Goal: Task Accomplishment & Management: Complete application form

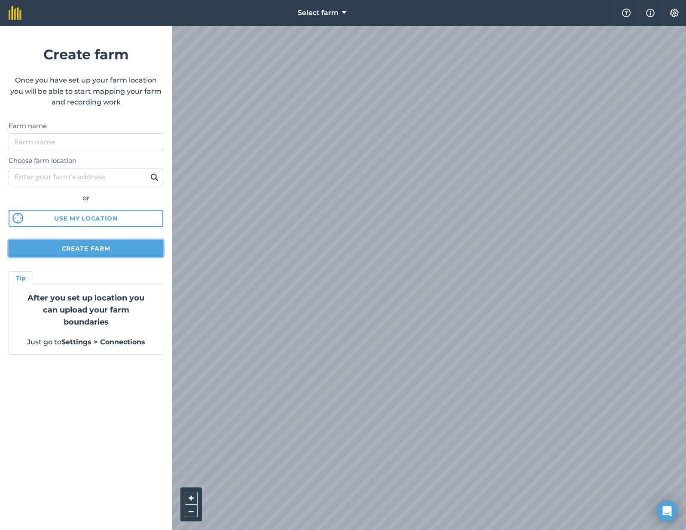
click at [116, 251] on button "Create farm" at bounding box center [86, 248] width 155 height 17
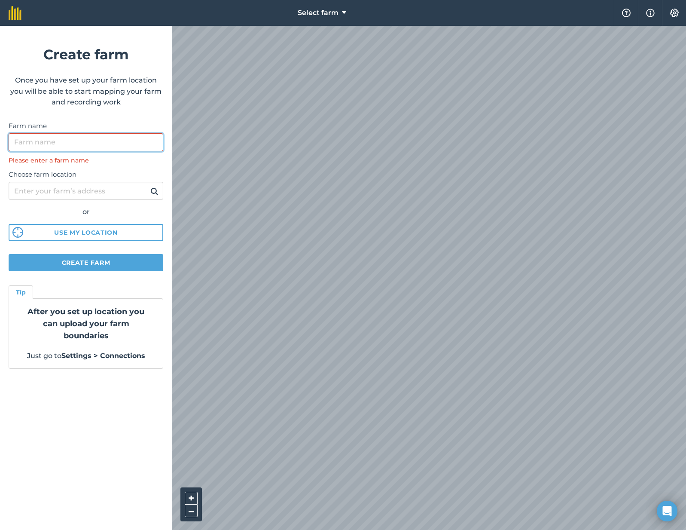
click at [81, 143] on input "Farm name" at bounding box center [86, 142] width 155 height 18
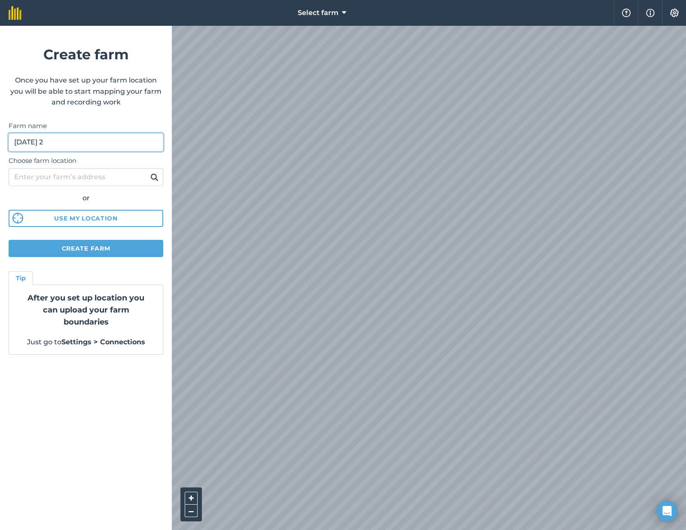
type input "[DATE] 2"
click at [148, 172] on button at bounding box center [154, 177] width 13 height 11
click at [86, 251] on button "Create farm" at bounding box center [86, 248] width 155 height 17
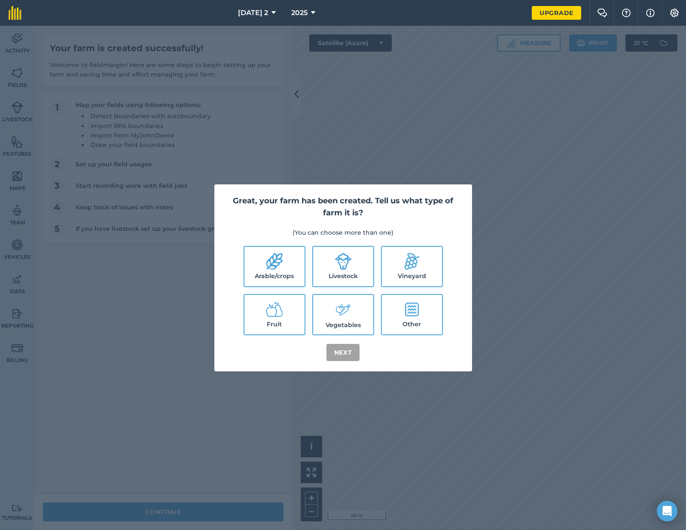
click at [282, 260] on icon at bounding box center [274, 261] width 17 height 17
checkbox input "true"
click at [337, 355] on button "Next" at bounding box center [344, 352] width 34 height 17
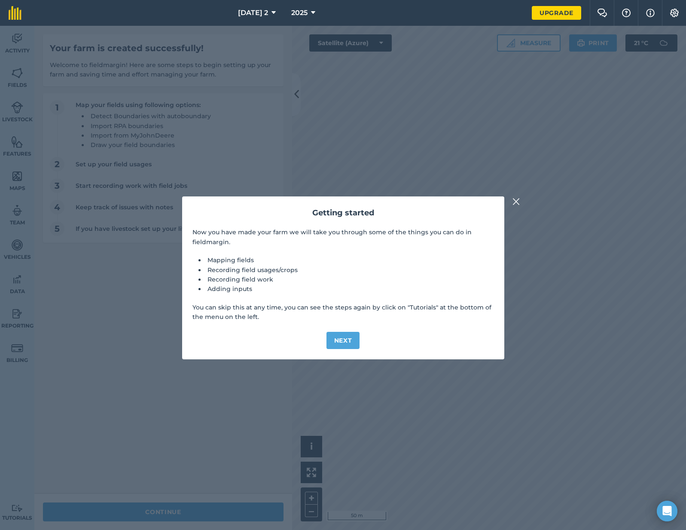
click at [517, 200] on img at bounding box center [517, 201] width 8 height 10
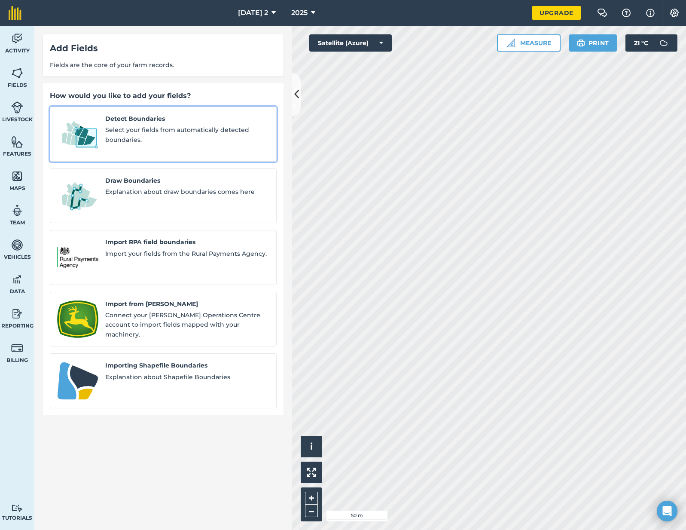
click at [162, 138] on span "Select your fields from automatically detected boundaries." at bounding box center [187, 134] width 164 height 19
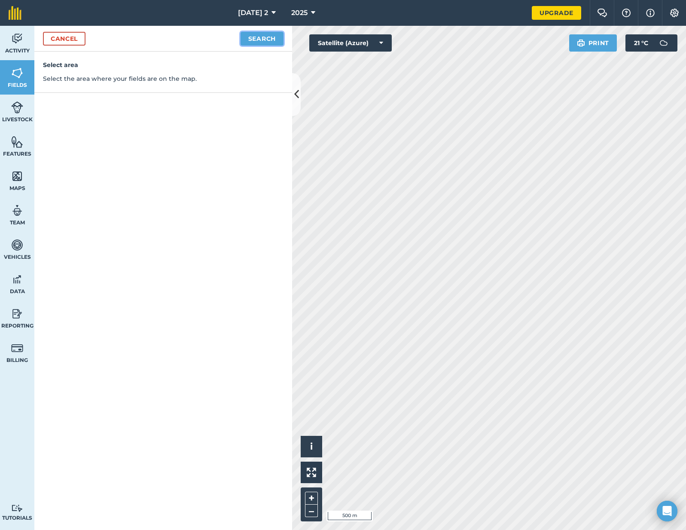
click at [270, 34] on button "Search" at bounding box center [262, 39] width 43 height 14
click at [257, 41] on button "Continue to edit boundaries" at bounding box center [219, 39] width 130 height 14
click at [188, 42] on button "Continue to name fields" at bounding box center [227, 39] width 111 height 14
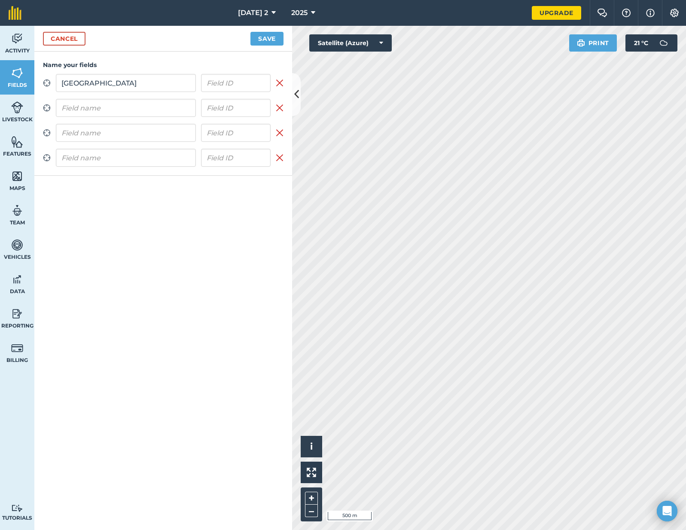
type input "North West"
type input "North East"
type input "Middle"
type input "South"
click at [262, 37] on button "Save" at bounding box center [267, 39] width 33 height 14
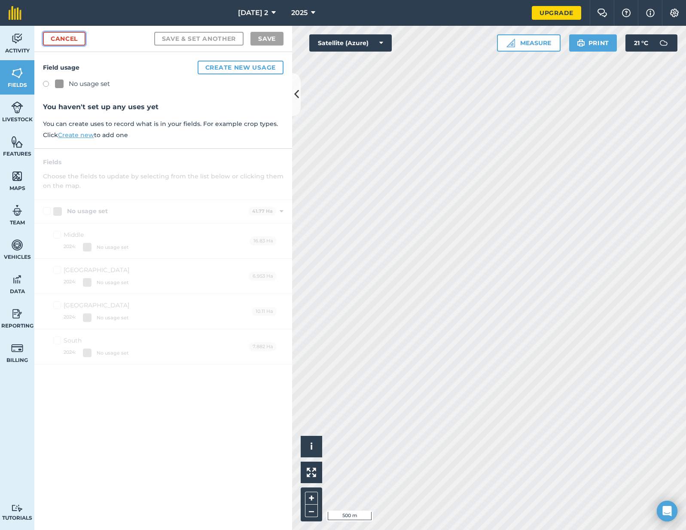
click at [79, 42] on link "Cancel" at bounding box center [64, 39] width 43 height 14
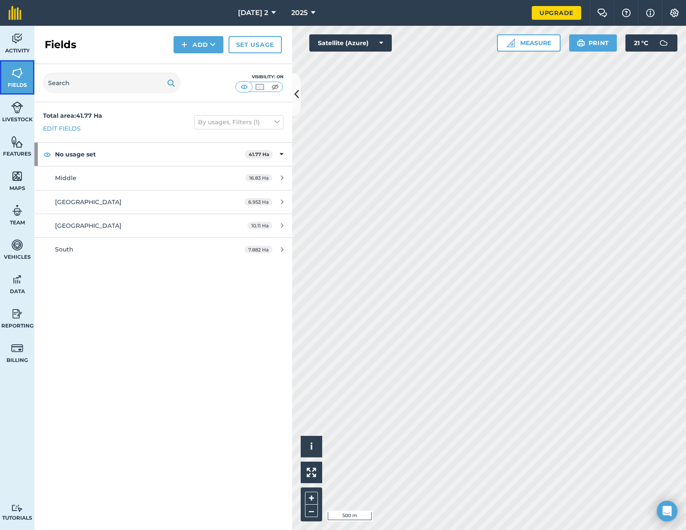
click at [20, 60] on link "Fields" at bounding box center [17, 77] width 34 height 34
click at [20, 51] on span "Activity" at bounding box center [17, 50] width 34 height 7
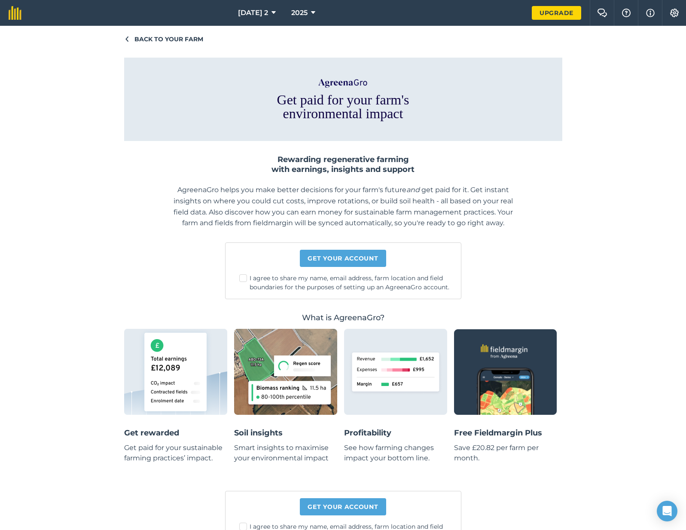
click at [281, 280] on label "I agree to share my name, email address, farm location and field boundaries for…" at bounding box center [346, 283] width 215 height 18
click at [347, 279] on input "I agree to share my name, email address, farm location and field boundaries for…" at bounding box center [350, 277] width 6 height 6
checkbox input "true"
click at [319, 259] on link "Get your account" at bounding box center [343, 258] width 86 height 17
